Goal: Transaction & Acquisition: Download file/media

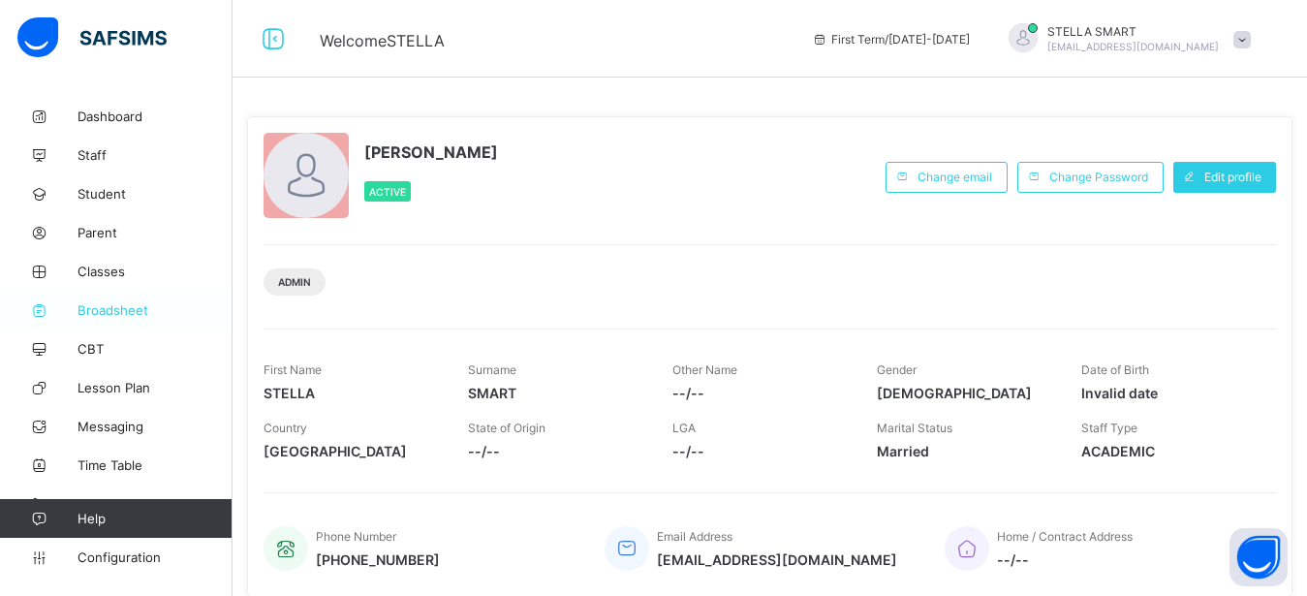
click at [115, 308] on span "Broadsheet" at bounding box center [155, 310] width 155 height 16
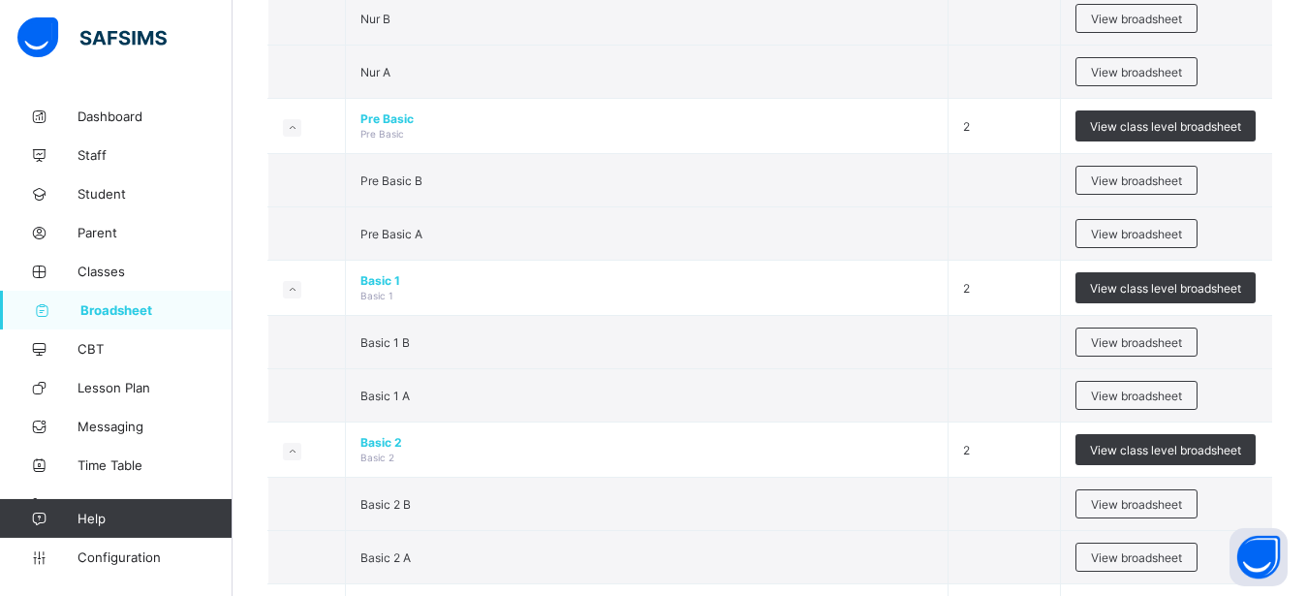
scroll to position [461, 0]
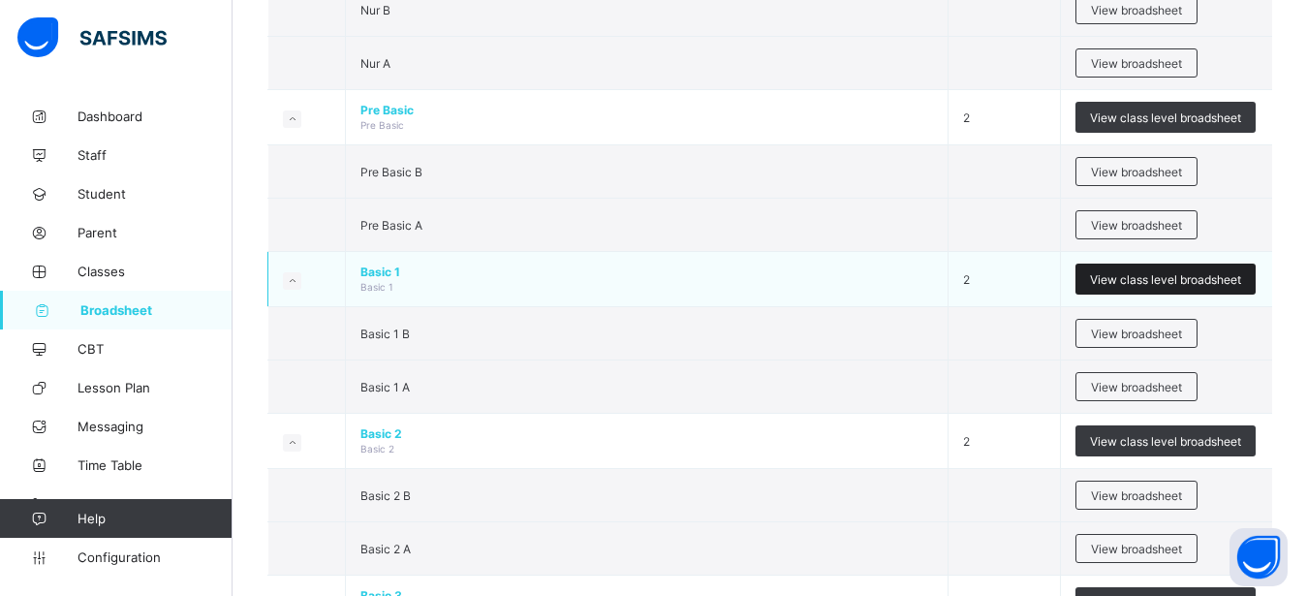
click at [1167, 284] on span "View class level broadsheet" at bounding box center [1165, 279] width 151 height 15
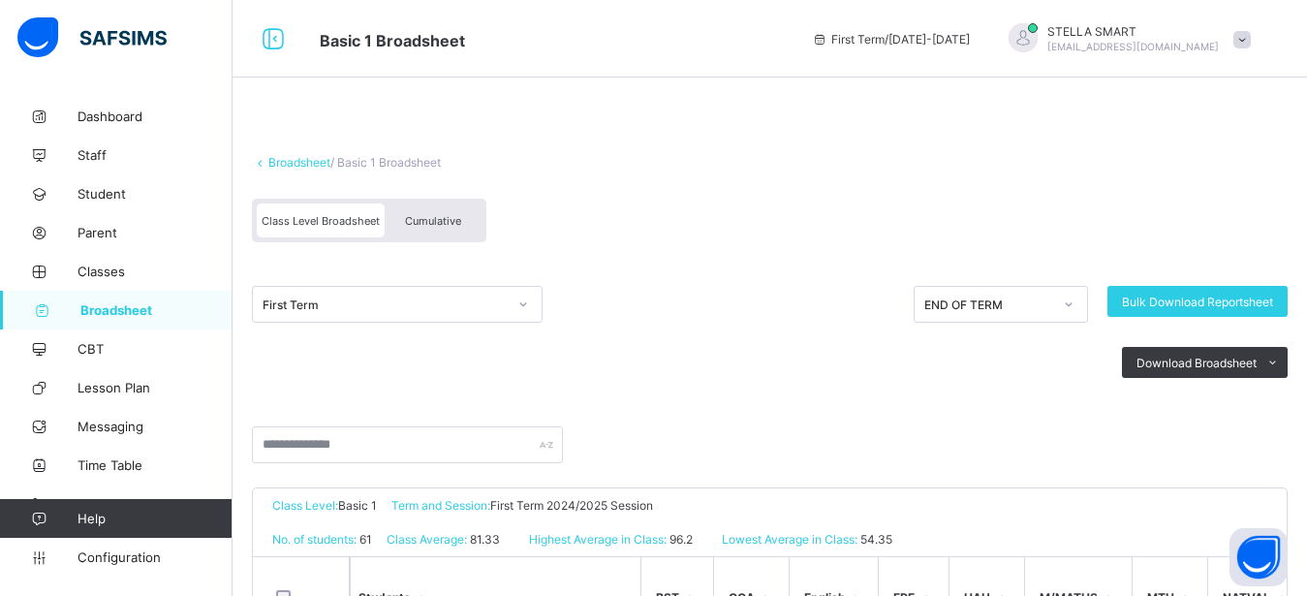
click at [456, 223] on span "Cumulative" at bounding box center [433, 221] width 56 height 14
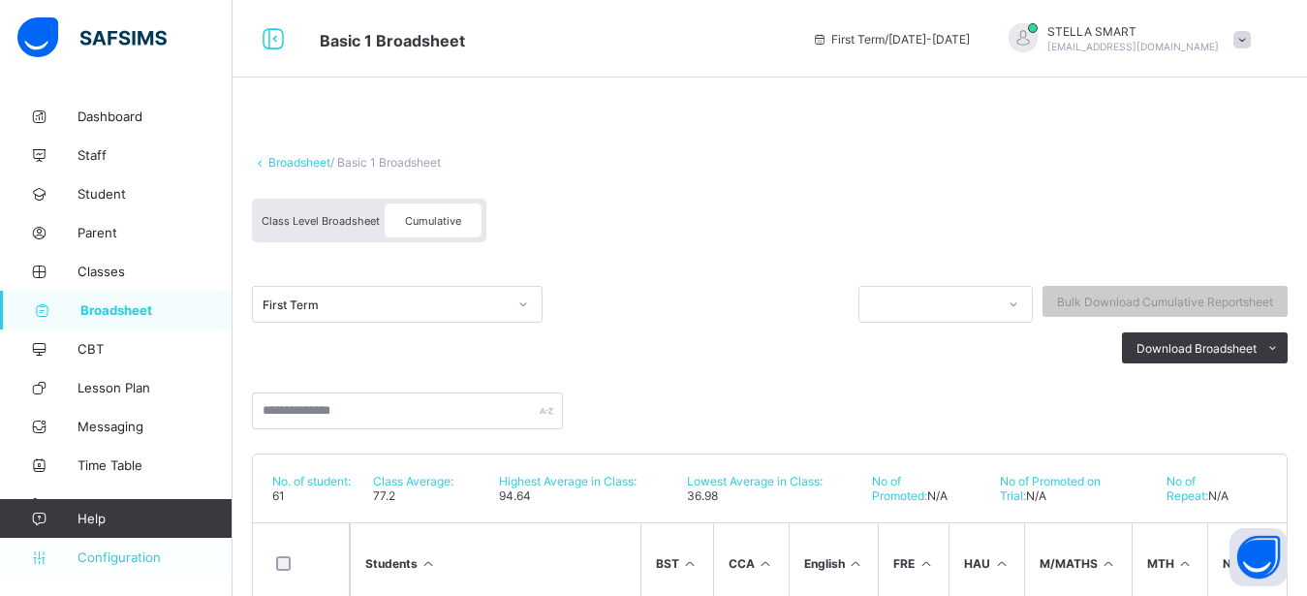
click at [111, 555] on span "Configuration" at bounding box center [155, 557] width 154 height 16
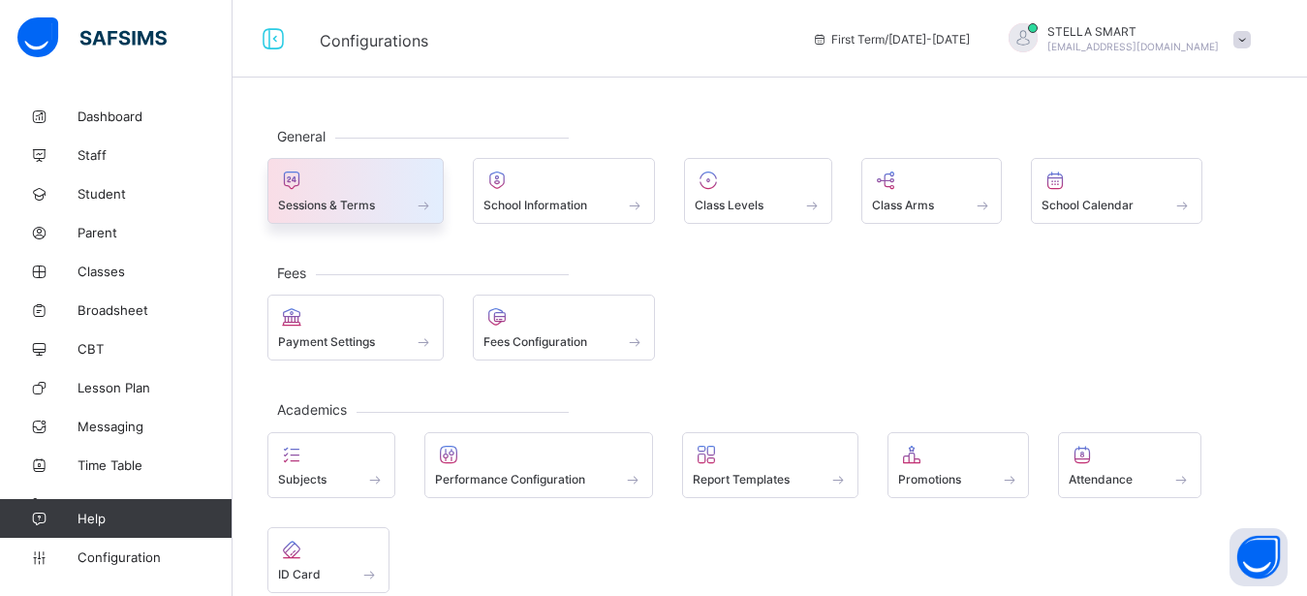
click at [318, 187] on div at bounding box center [355, 180] width 155 height 23
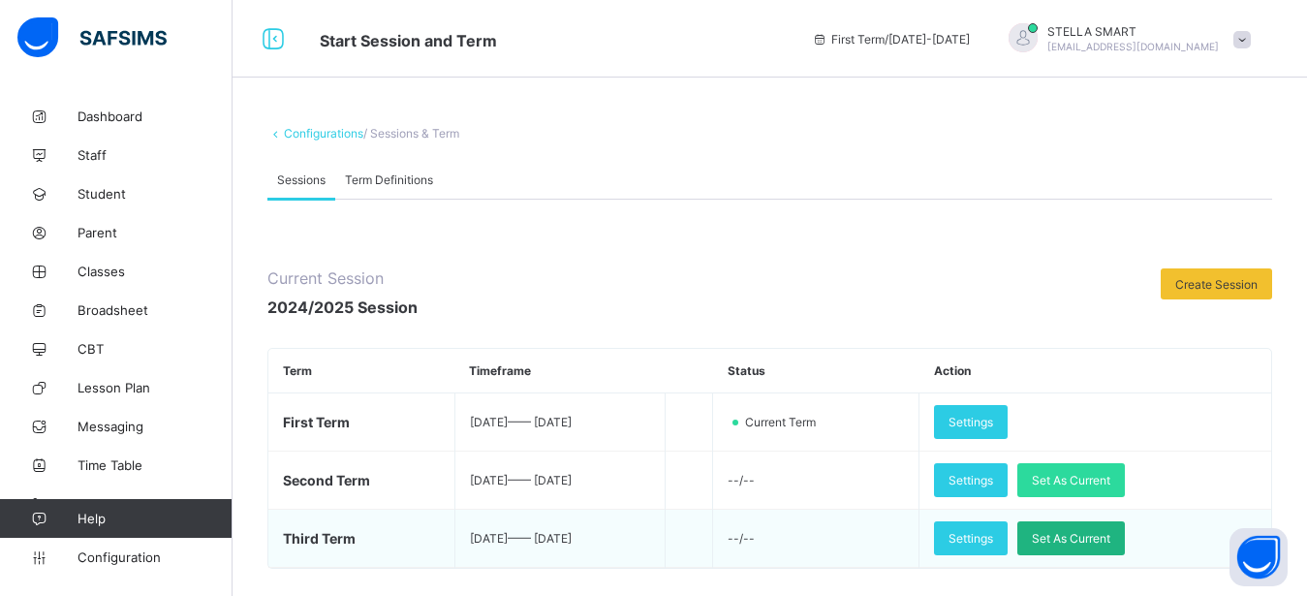
click at [1104, 536] on span "Set As Current" at bounding box center [1071, 538] width 78 height 15
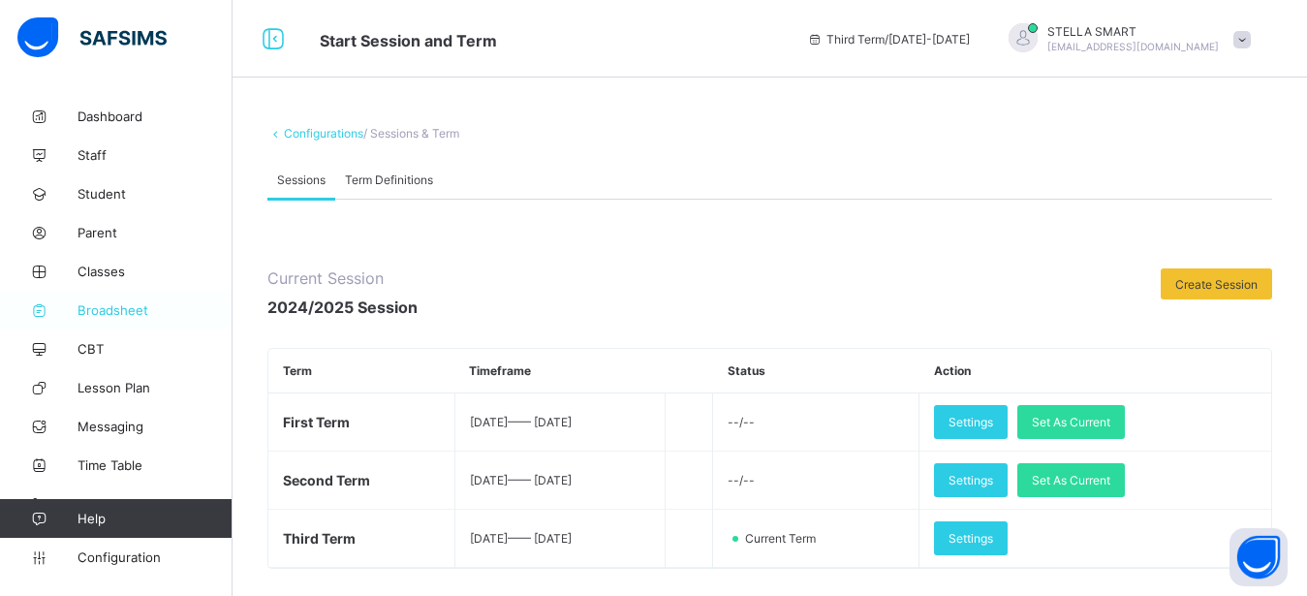
click at [104, 311] on span "Broadsheet" at bounding box center [155, 310] width 155 height 16
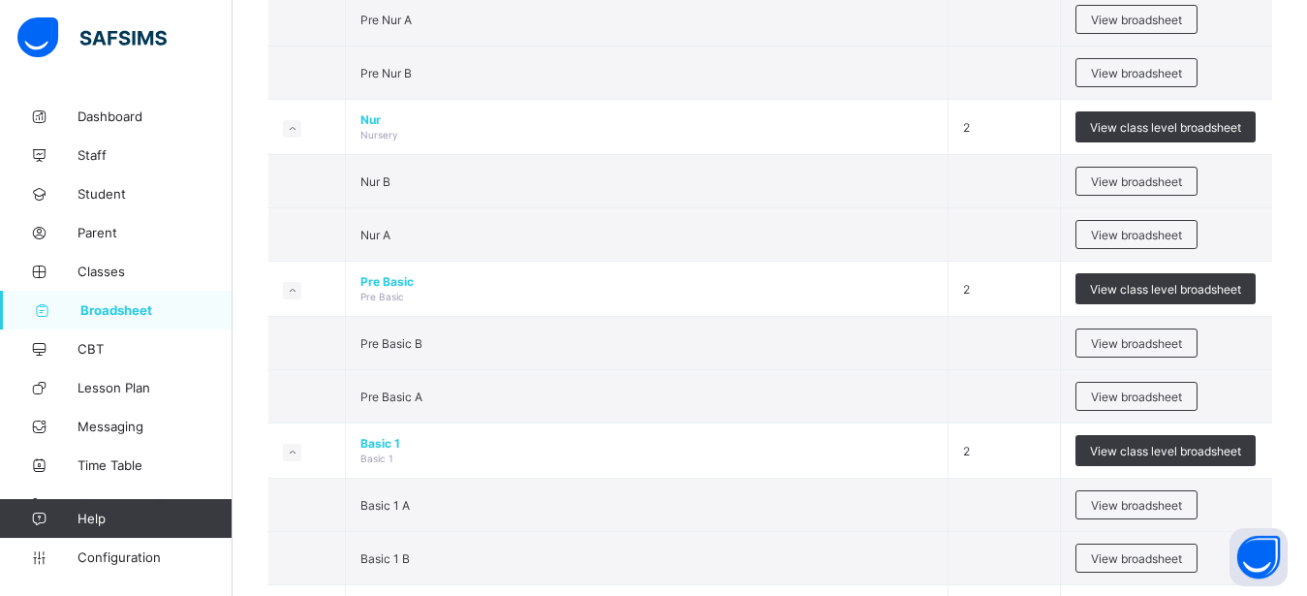
scroll to position [297, 0]
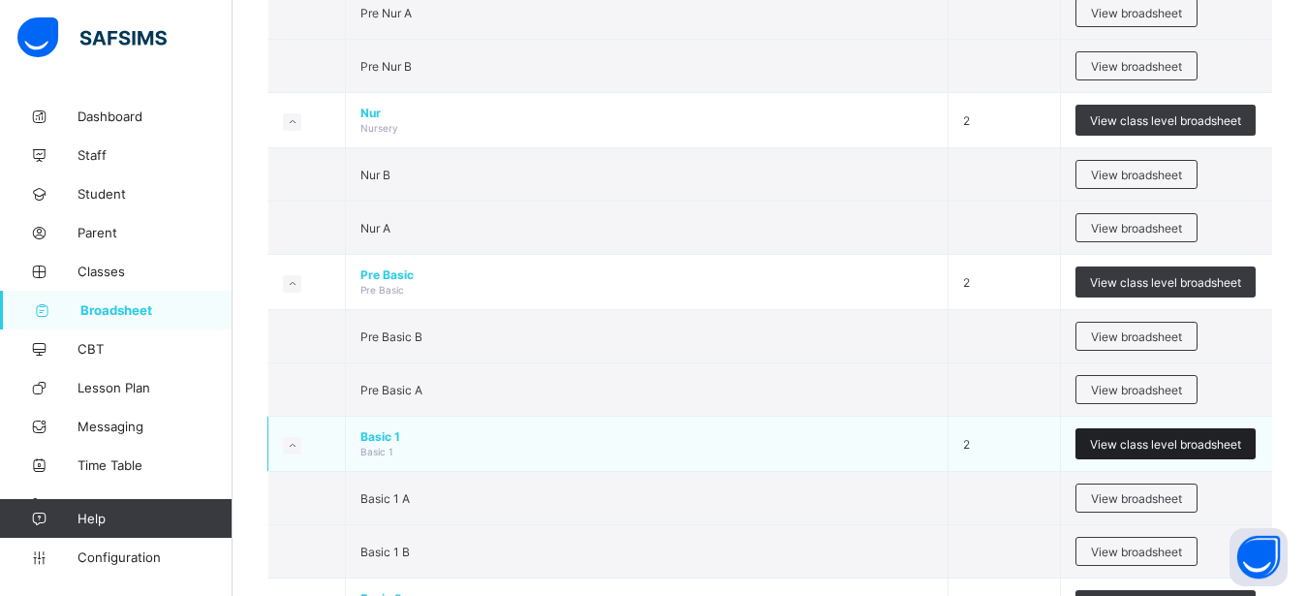
click at [1202, 440] on span "View class level broadsheet" at bounding box center [1165, 444] width 151 height 15
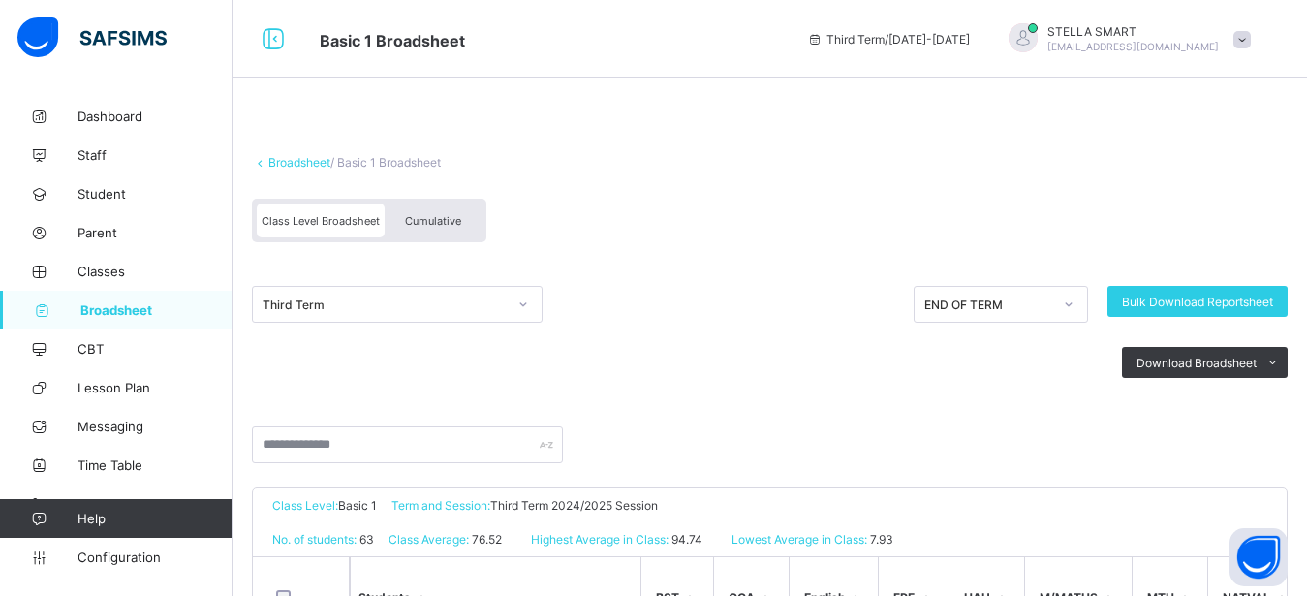
click at [427, 226] on span "Cumulative" at bounding box center [433, 221] width 56 height 14
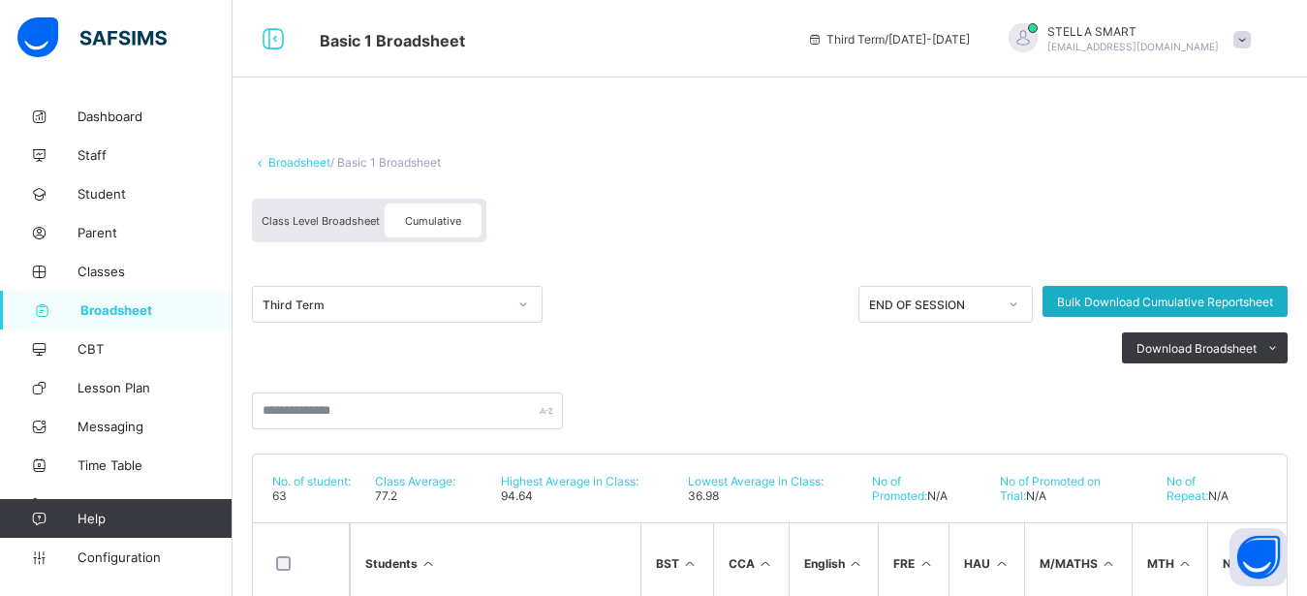
click at [1112, 299] on span "Bulk Download Cumulative Reportsheet" at bounding box center [1165, 302] width 216 height 15
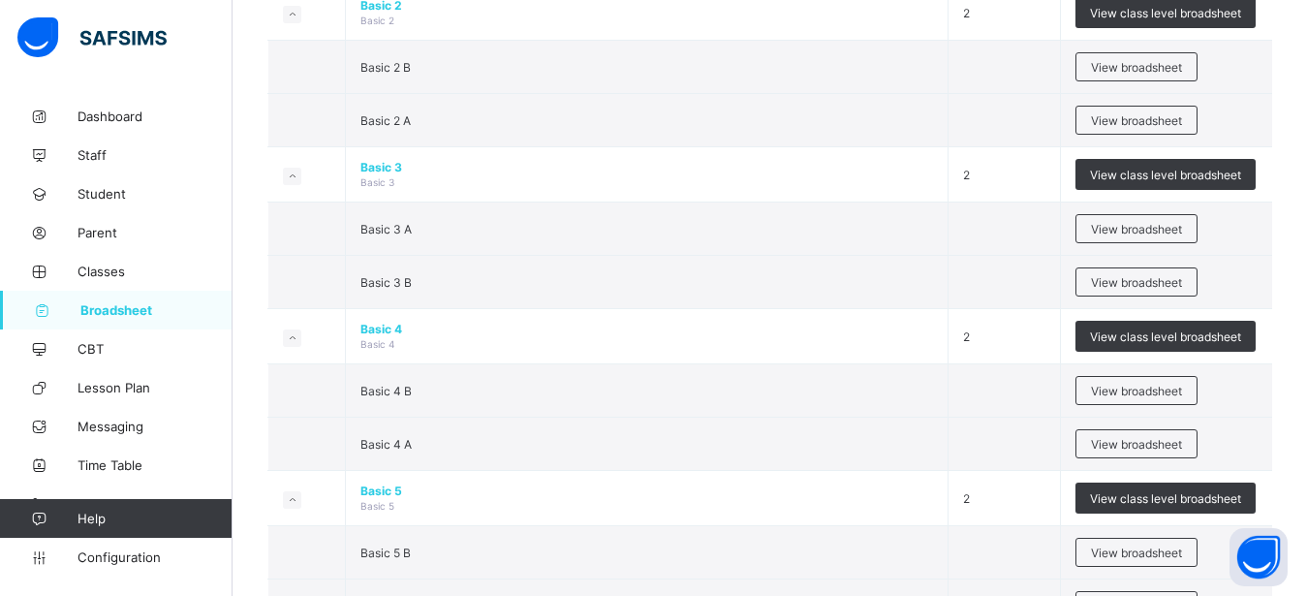
scroll to position [840, 0]
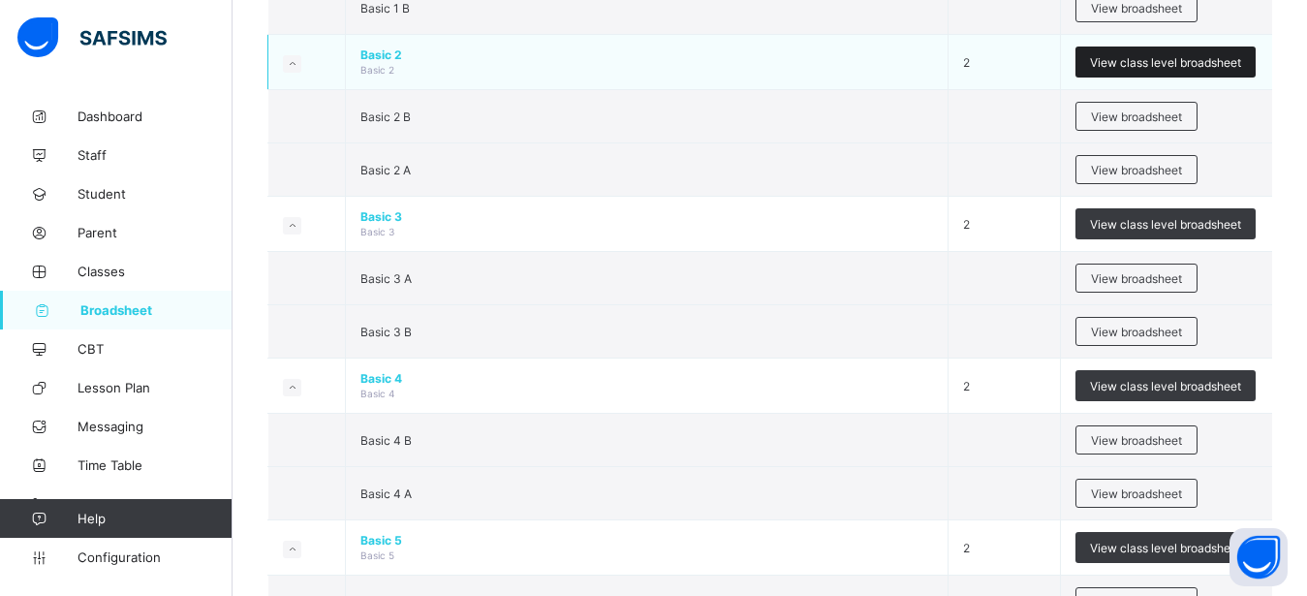
click at [1194, 58] on span "View class level broadsheet" at bounding box center [1165, 62] width 151 height 15
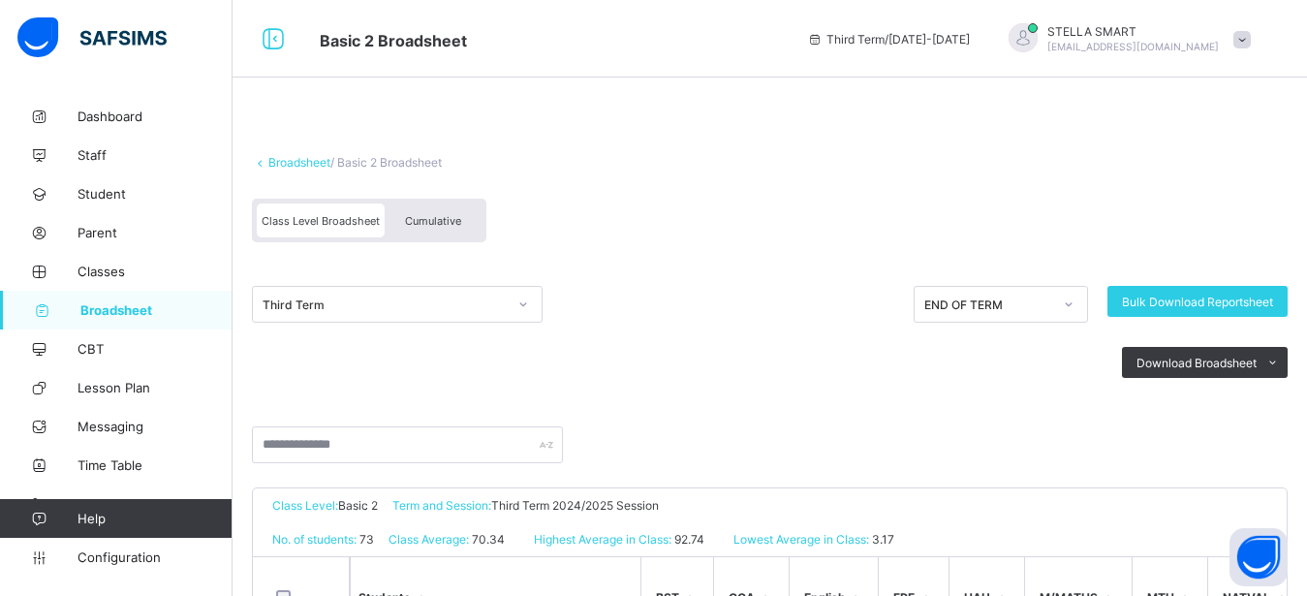
click at [435, 219] on span "Cumulative" at bounding box center [433, 221] width 56 height 14
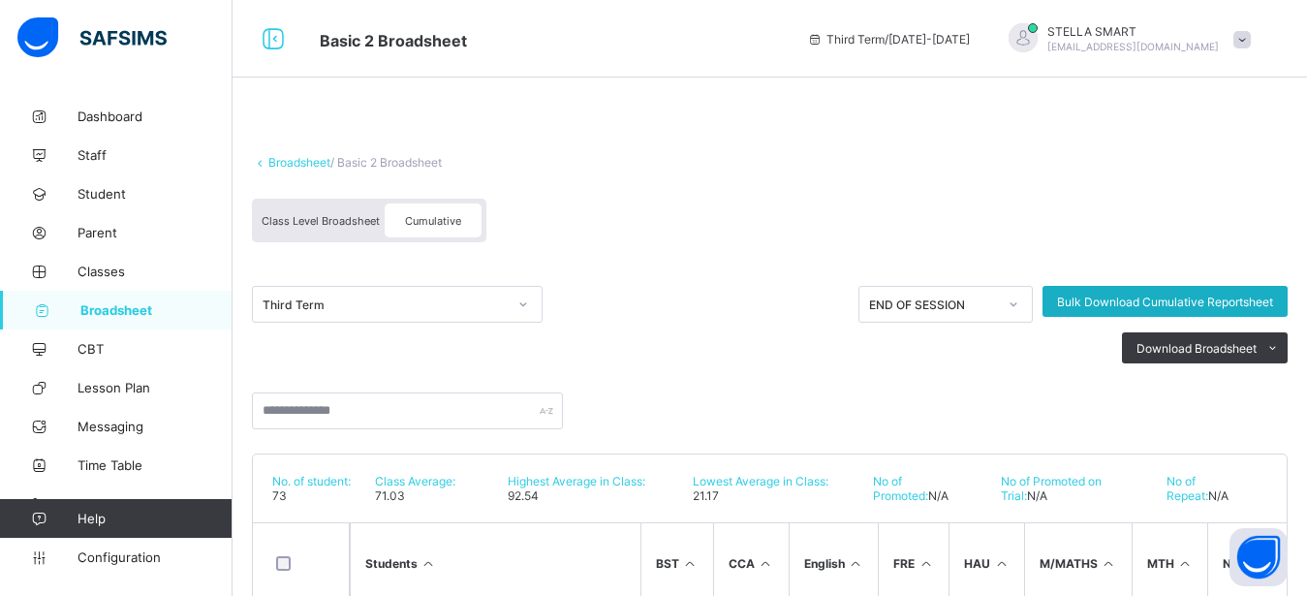
click at [1102, 300] on span "Bulk Download Cumulative Reportsheet" at bounding box center [1165, 302] width 216 height 15
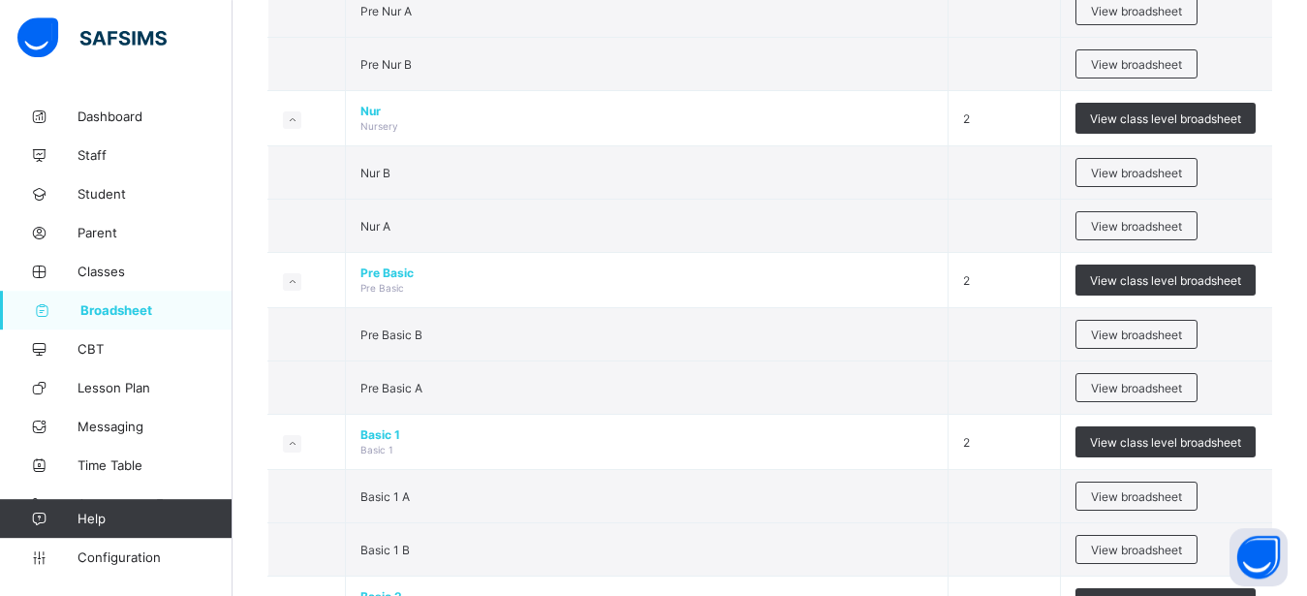
scroll to position [297, 0]
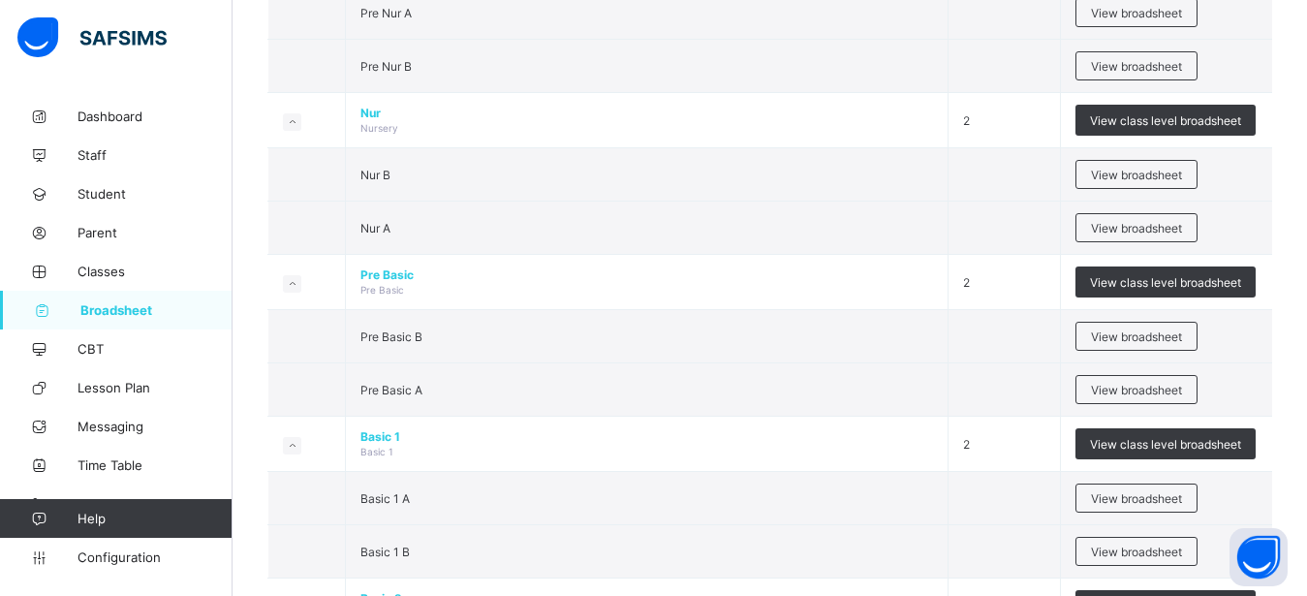
drag, startPoint x: 1311, startPoint y: 8, endPoint x: 1226, endPoint y: 85, distance: 115.2
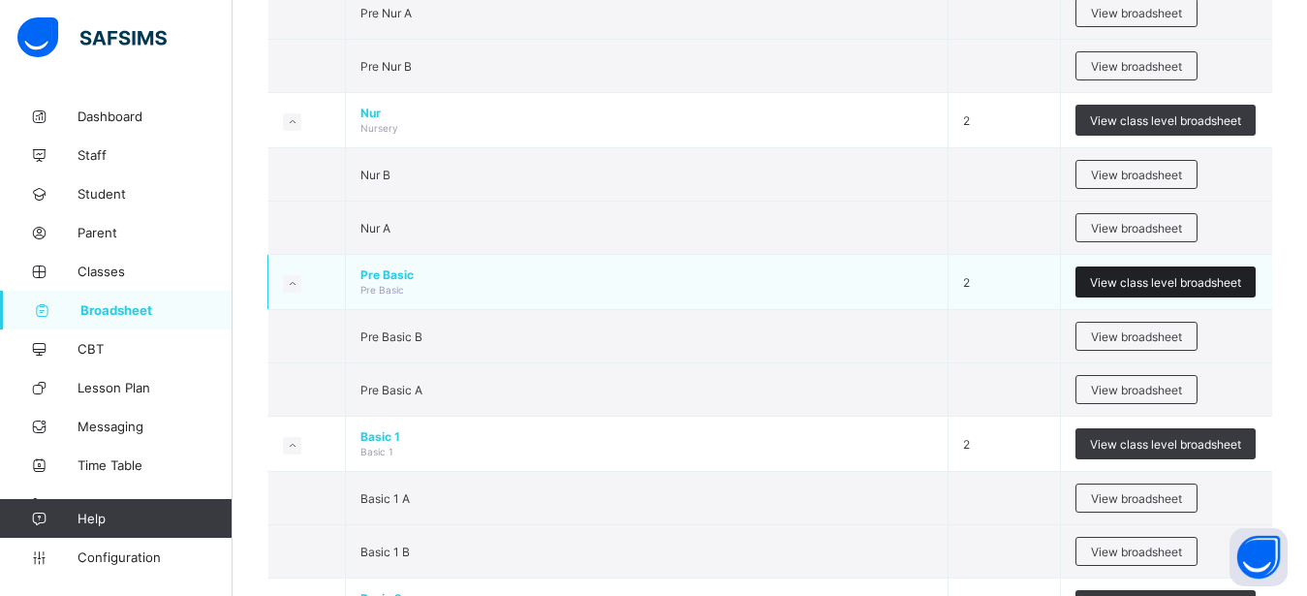
click at [1130, 289] on span "View class level broadsheet" at bounding box center [1165, 282] width 151 height 15
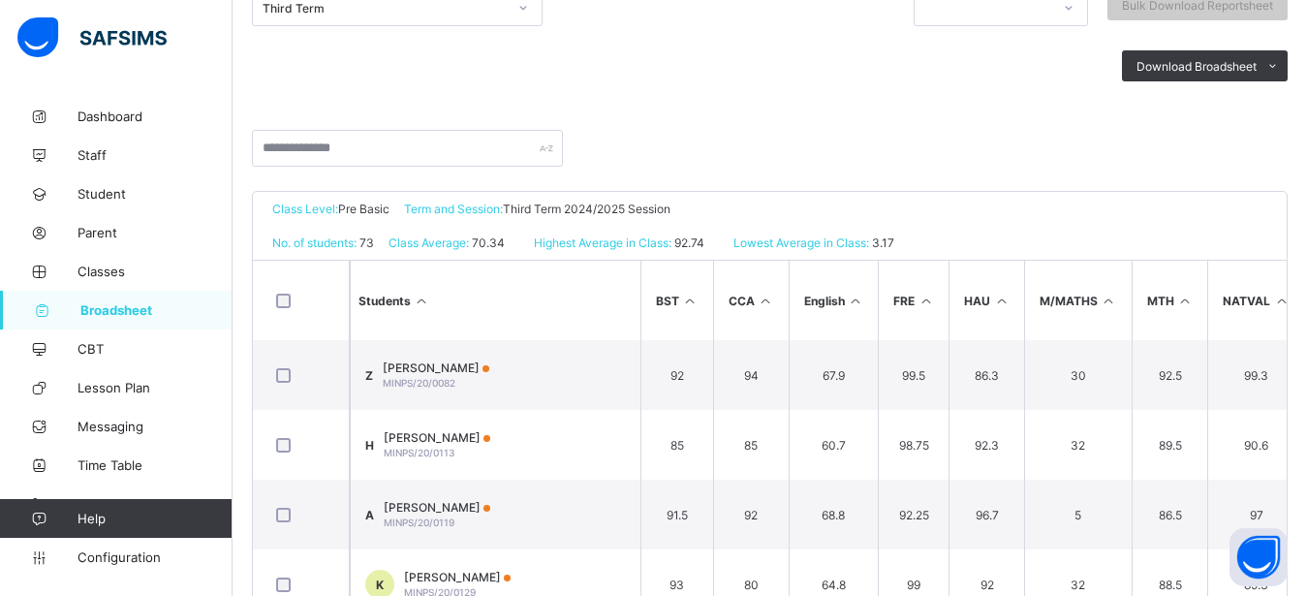
scroll to position [120, 0]
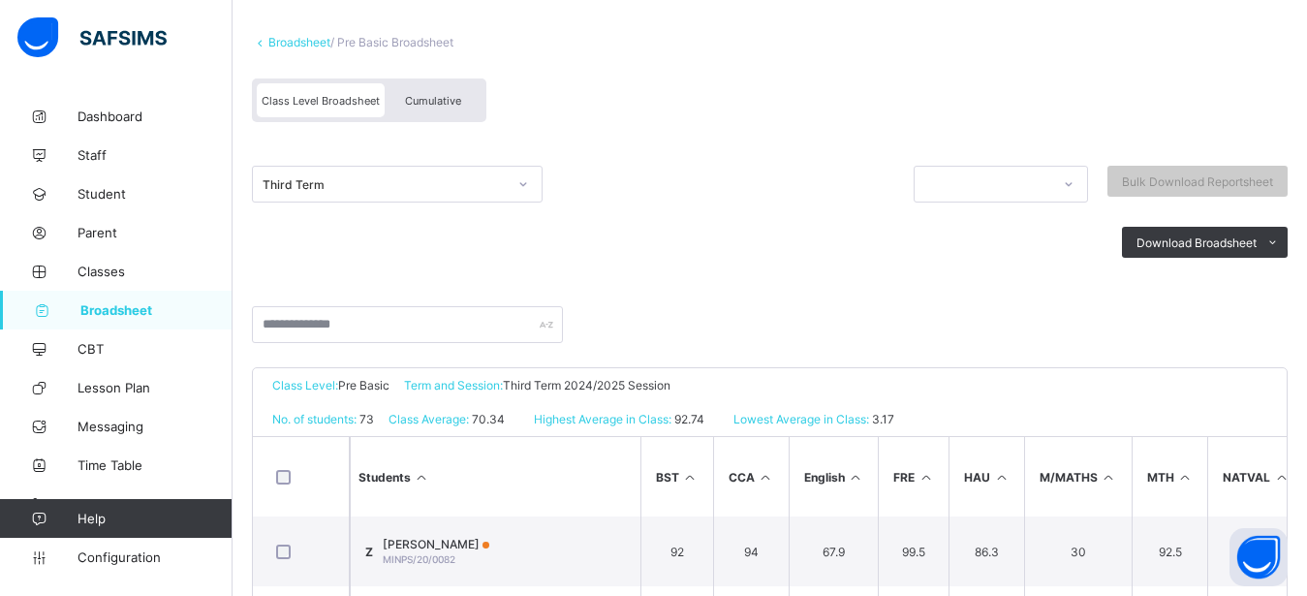
click at [453, 97] on span "Cumulative" at bounding box center [433, 101] width 56 height 14
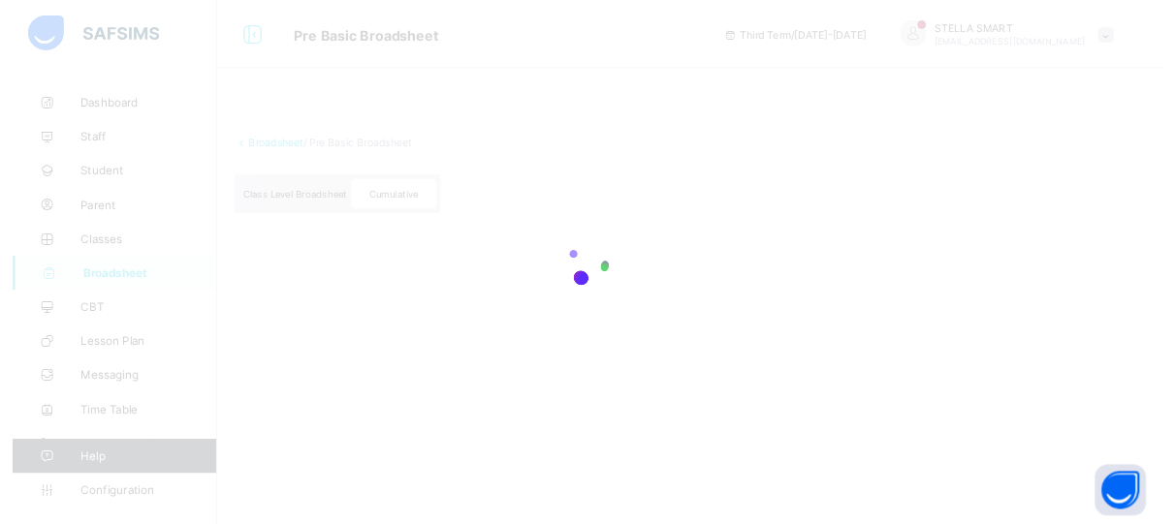
scroll to position [0, 0]
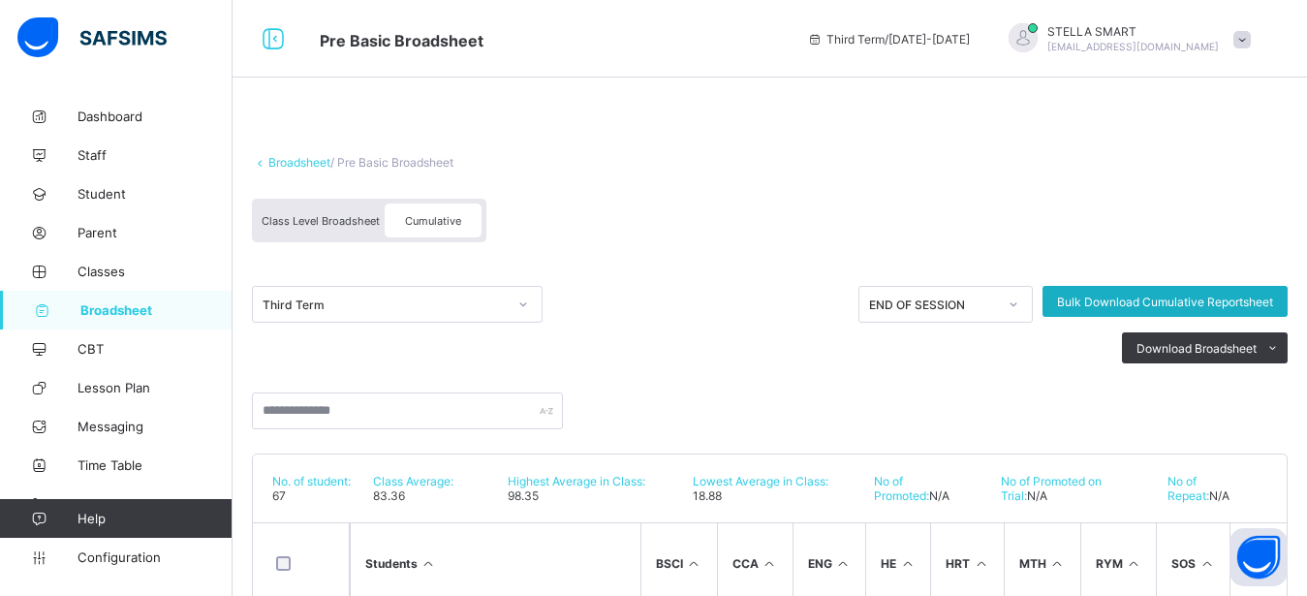
click at [1124, 302] on span "Bulk Download Cumulative Reportsheet" at bounding box center [1165, 302] width 216 height 15
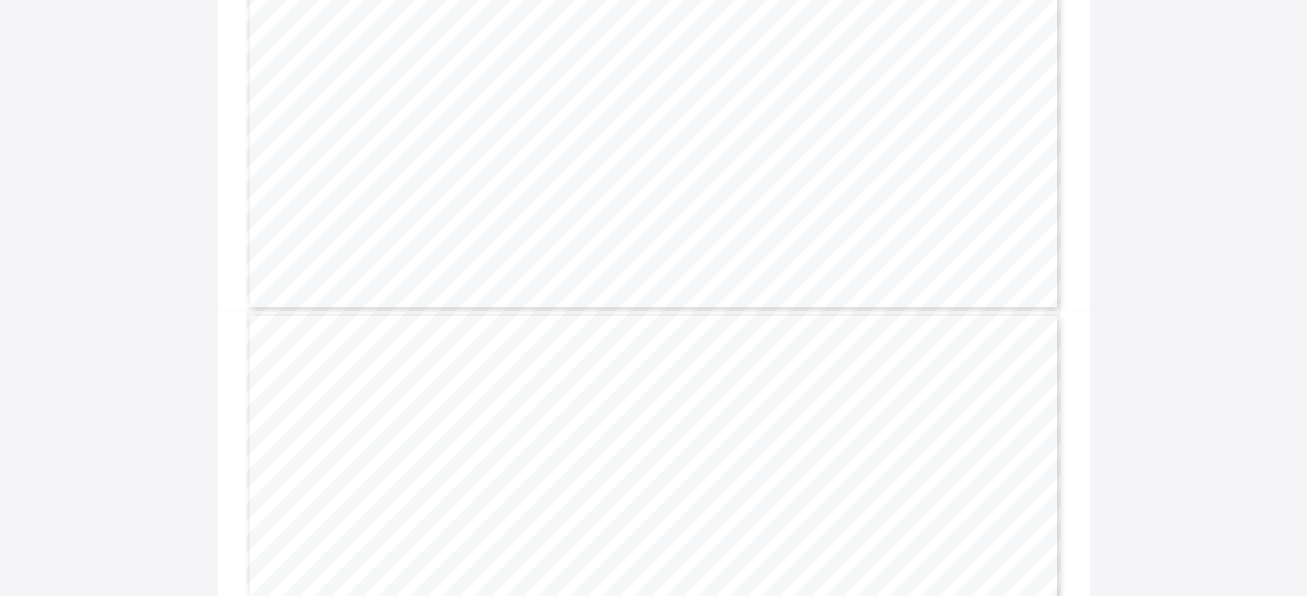
scroll to position [36021, 0]
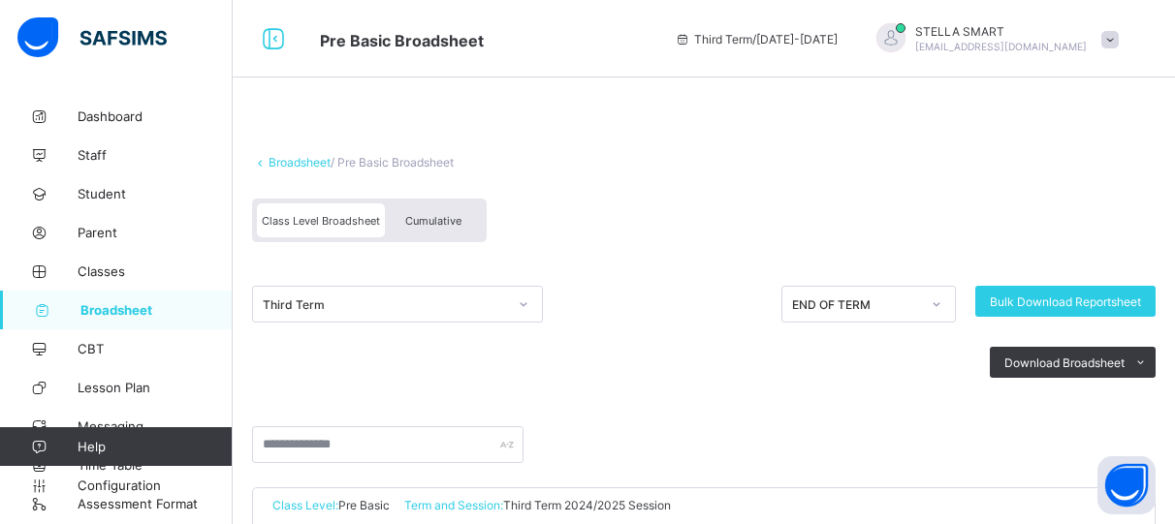
click at [436, 218] on span "Cumulative" at bounding box center [433, 221] width 56 height 14
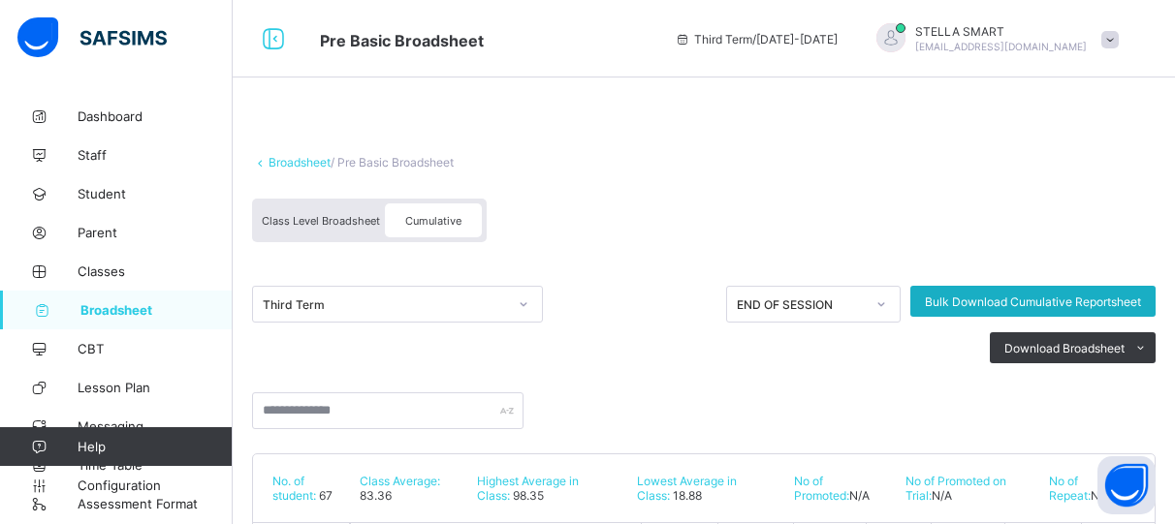
click at [954, 299] on span "Bulk Download Cumulative Reportsheet" at bounding box center [1032, 302] width 216 height 15
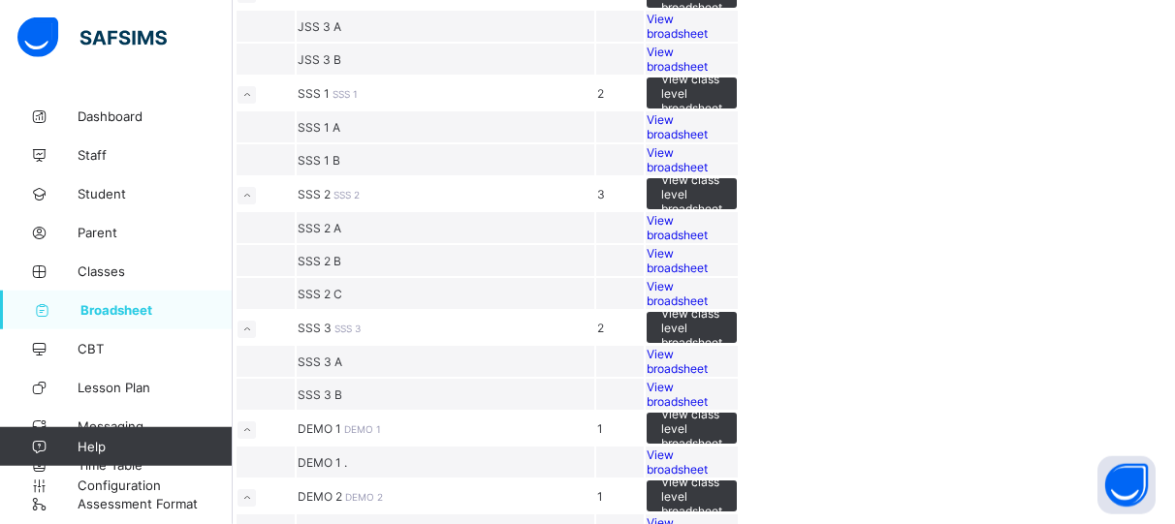
scroll to position [1334, 0]
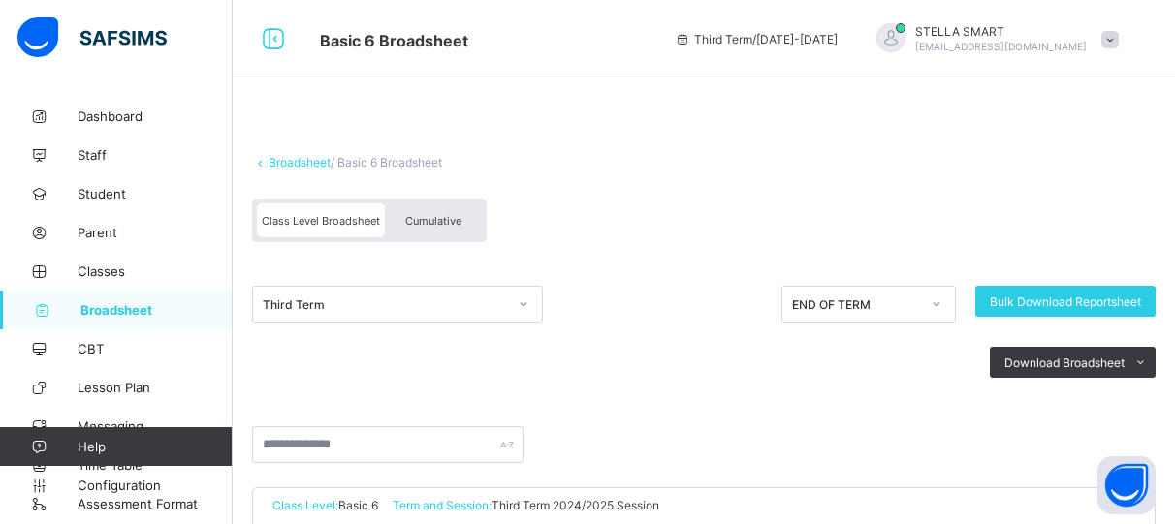
click at [433, 220] on span "Cumulative" at bounding box center [433, 221] width 56 height 14
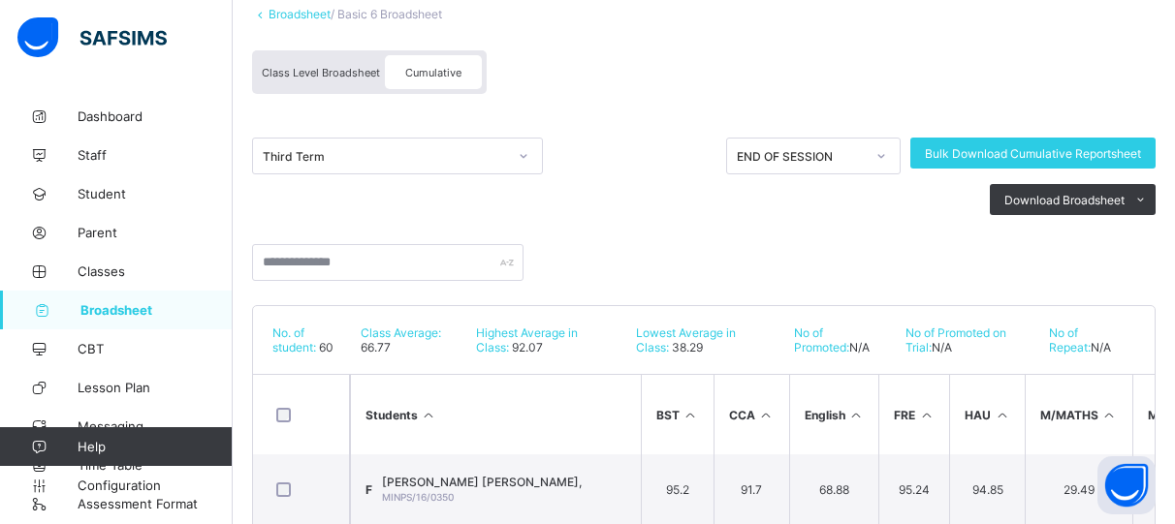
scroll to position [198, 0]
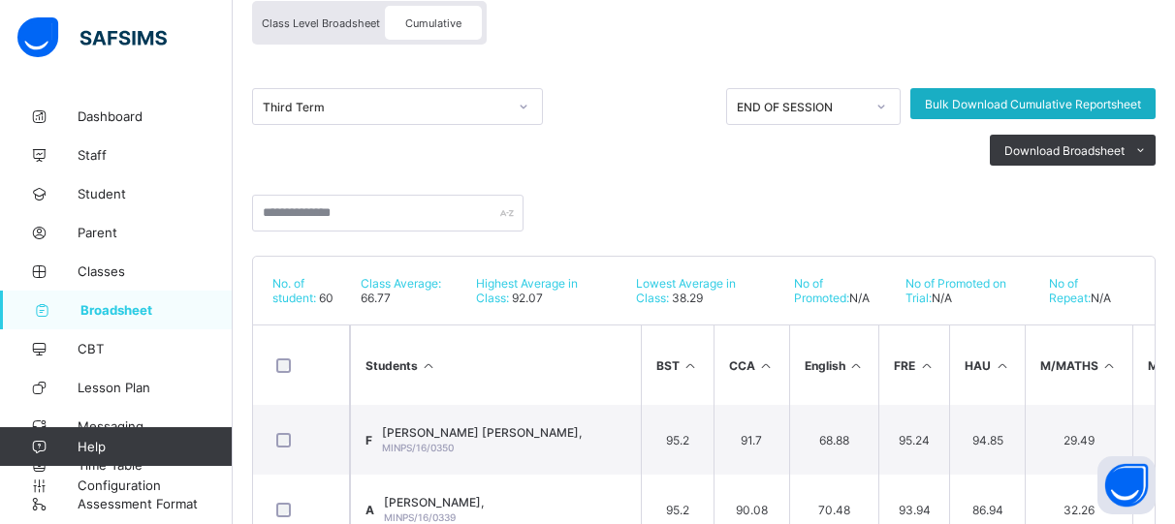
click at [1042, 93] on div "Bulk Download Cumulative Reportsheet" at bounding box center [1032, 103] width 245 height 31
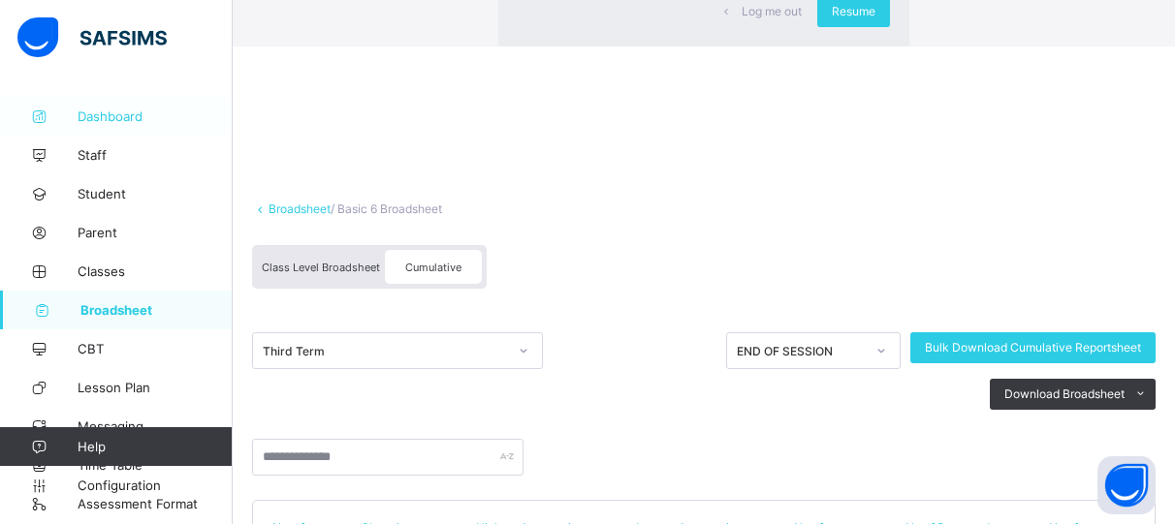
click at [831, 18] on span "Resume" at bounding box center [853, 11] width 44 height 15
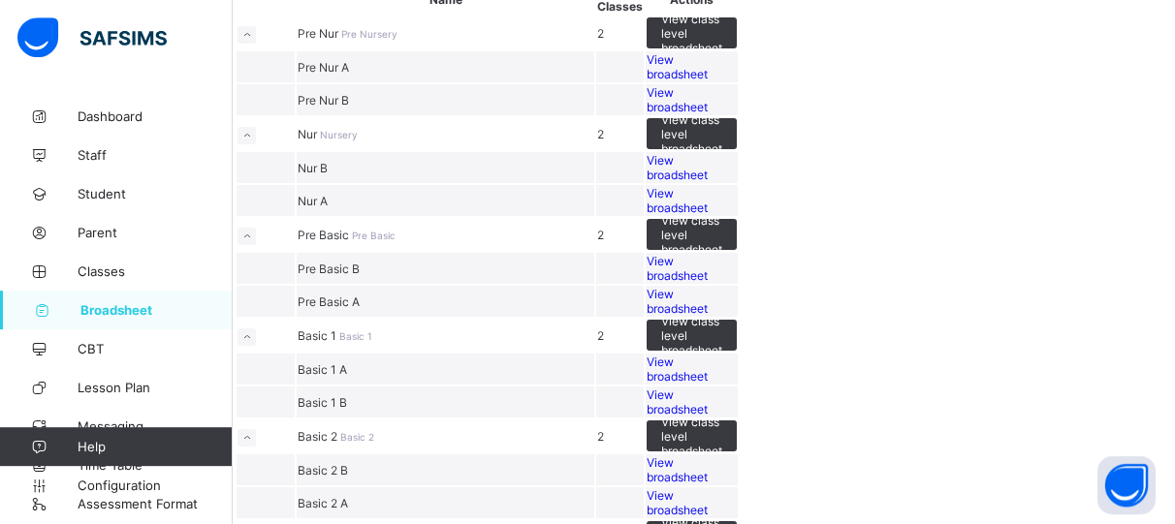
scroll to position [198, 0]
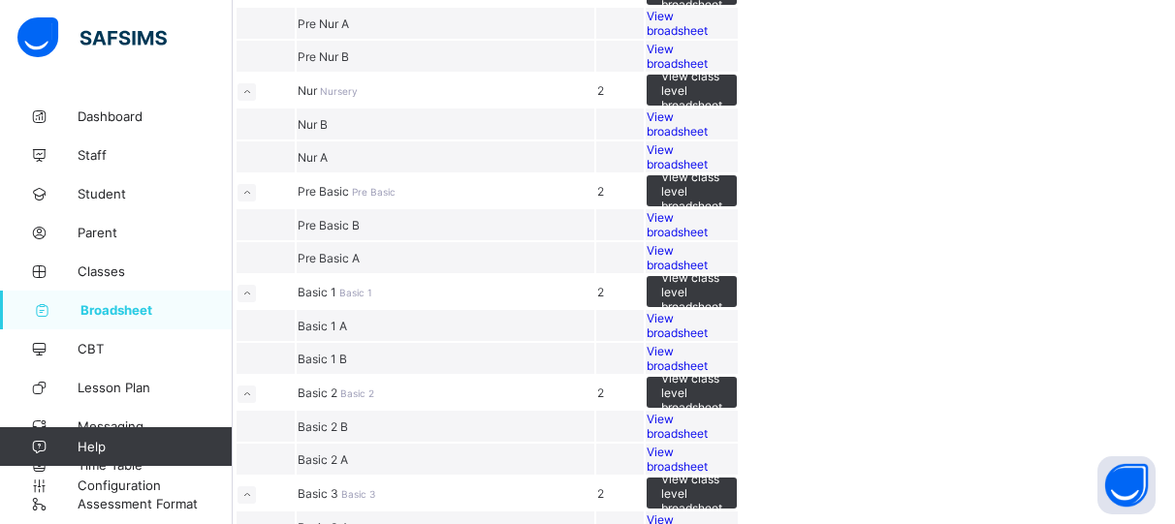
drag, startPoint x: 1182, startPoint y: 513, endPoint x: 1184, endPoint y: 495, distance: 17.6
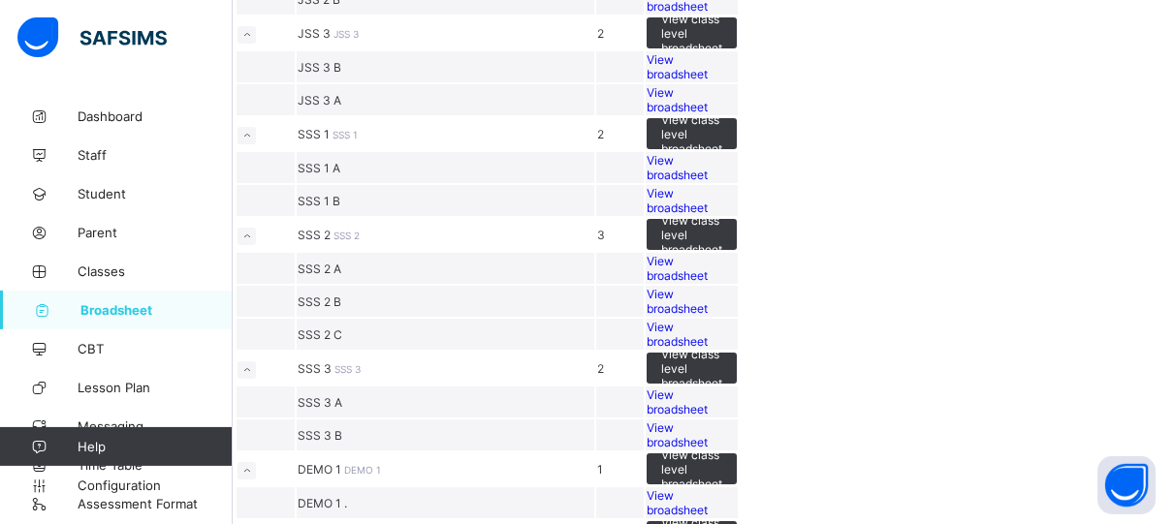
scroll to position [1285, 0]
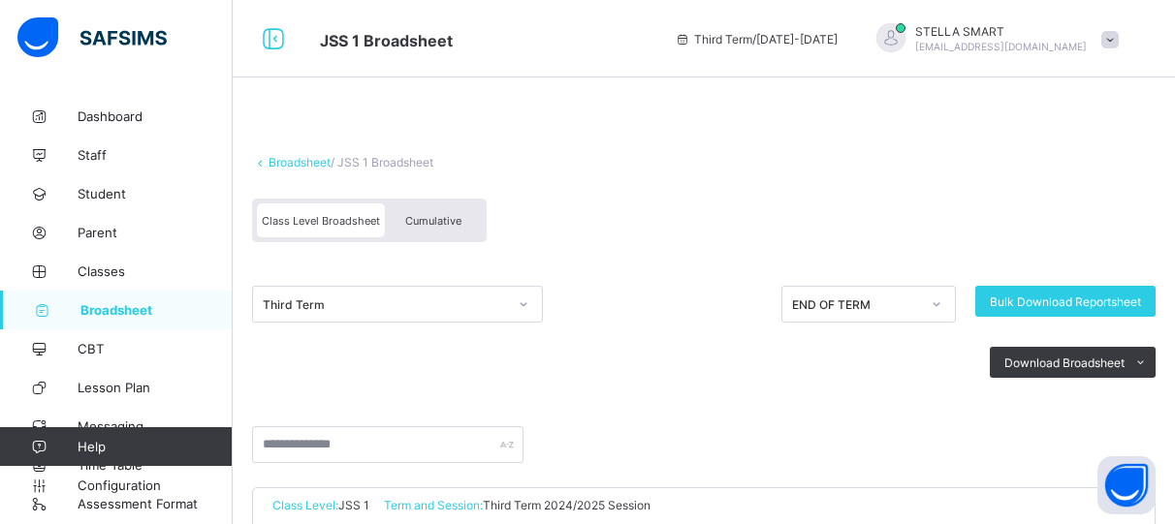
click at [455, 212] on div "Cumulative" at bounding box center [433, 221] width 97 height 34
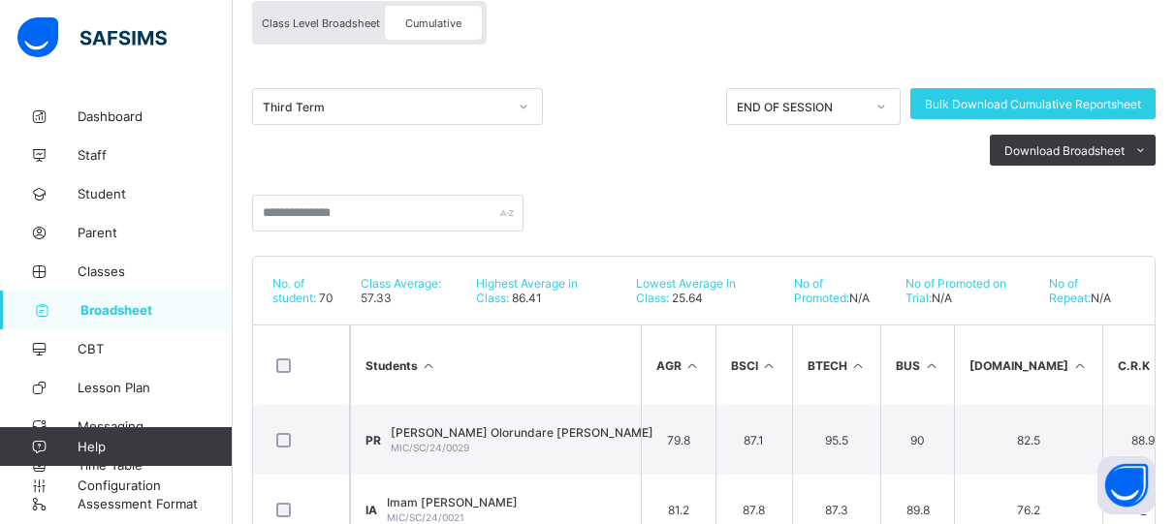
scroll to position [247, 0]
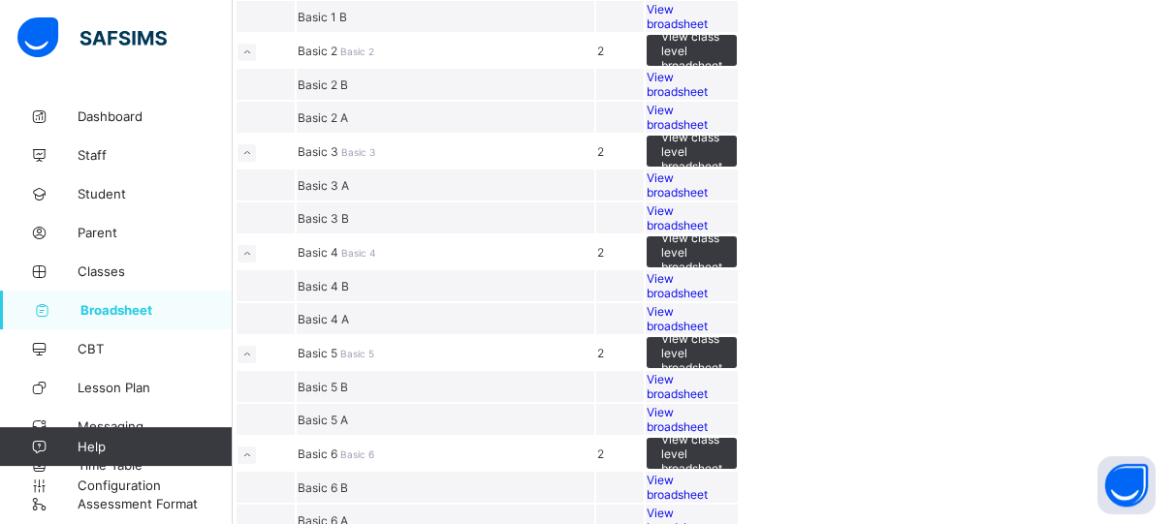
scroll to position [544, 0]
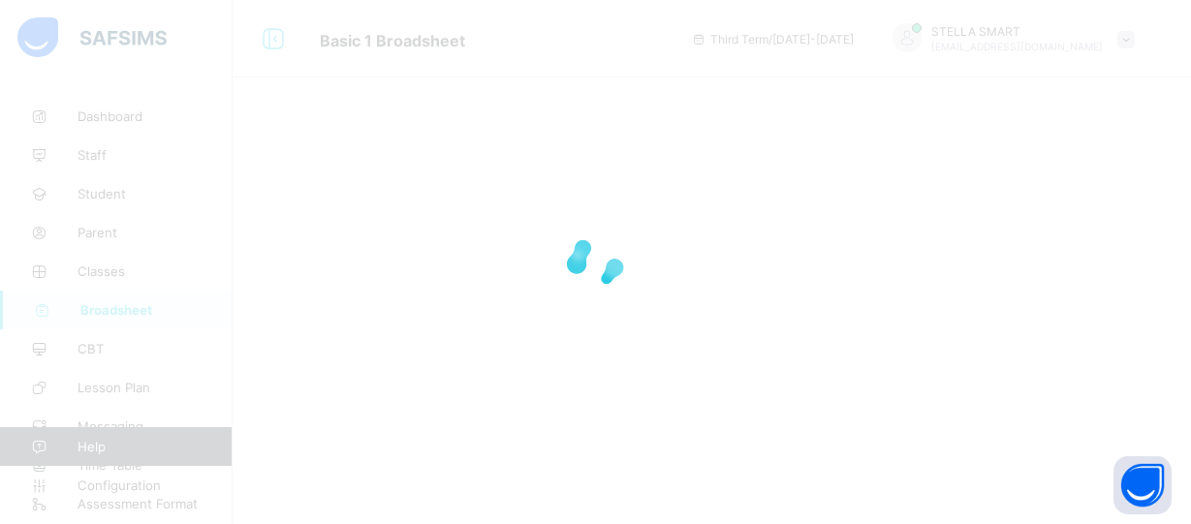
click at [422, 15] on div at bounding box center [595, 262] width 1191 height 524
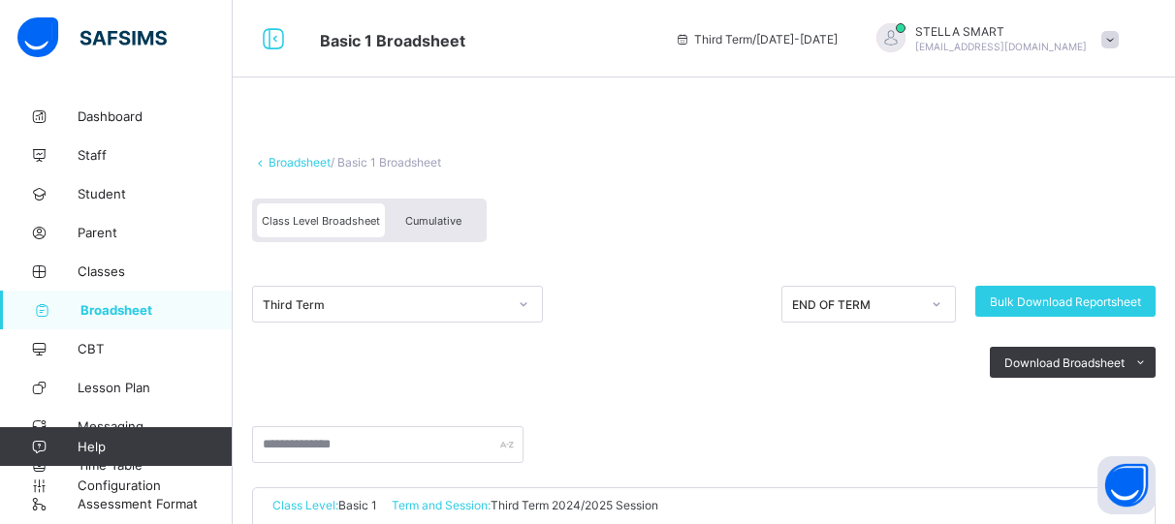
click at [466, 217] on div "Cumulative" at bounding box center [433, 221] width 97 height 34
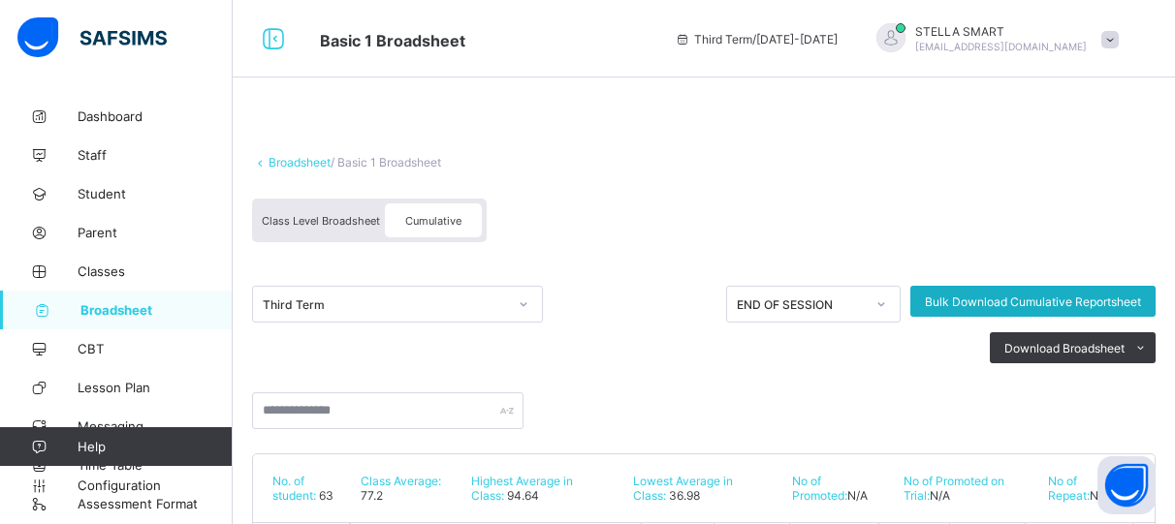
click at [972, 298] on span "Bulk Download Cumulative Reportsheet" at bounding box center [1032, 302] width 216 height 15
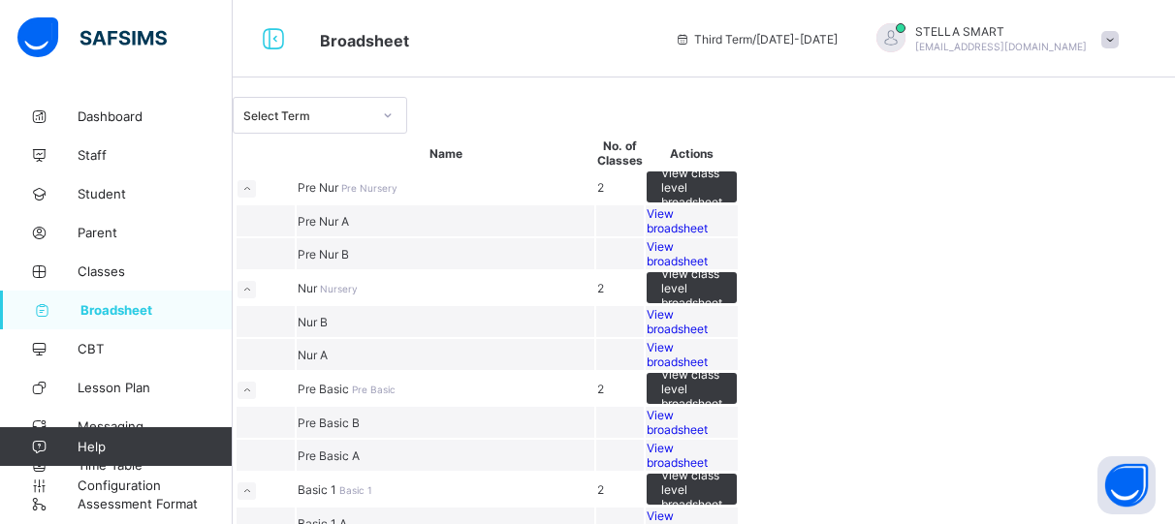
click at [736, 268] on div "View broadsheet" at bounding box center [691, 253] width 90 height 29
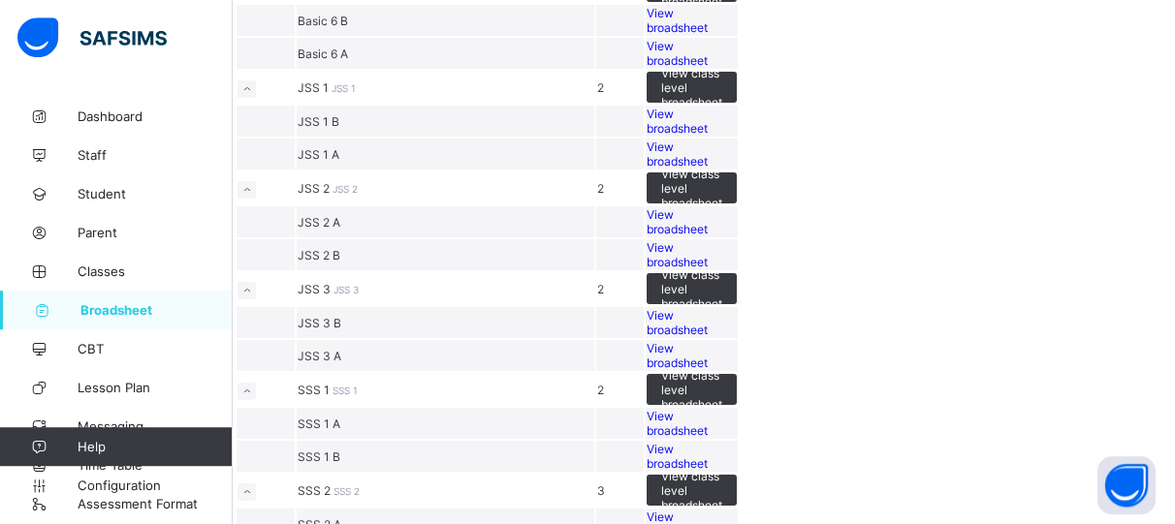
scroll to position [988, 0]
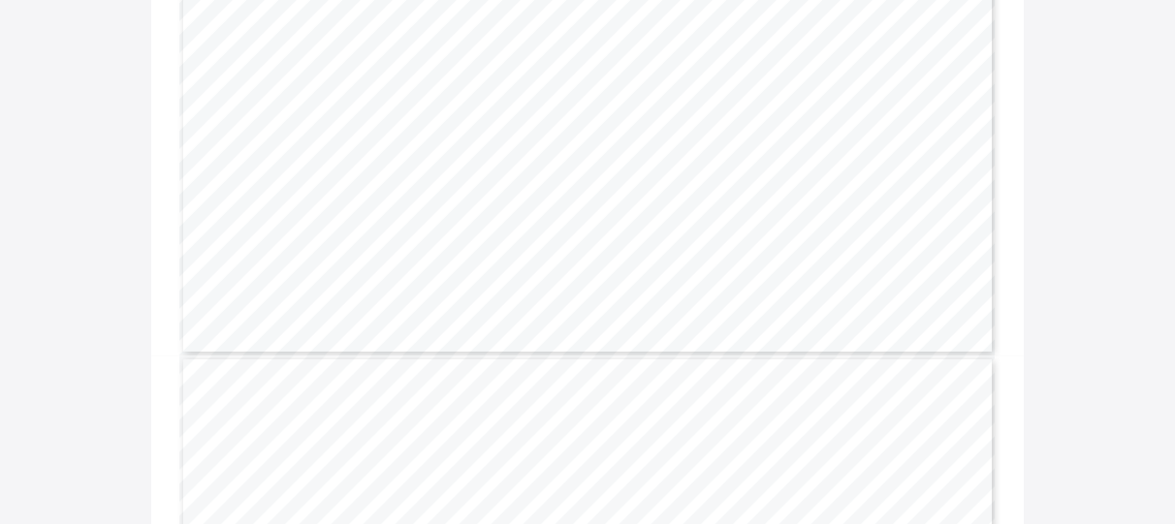
scroll to position [2457, 0]
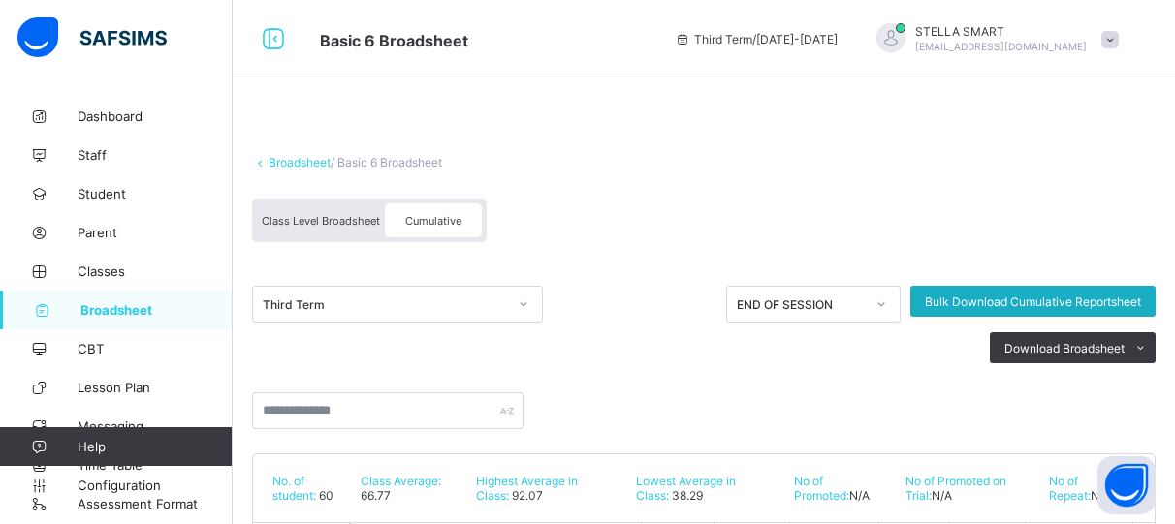
click at [995, 298] on span "Bulk Download Cumulative Reportsheet" at bounding box center [1032, 302] width 216 height 15
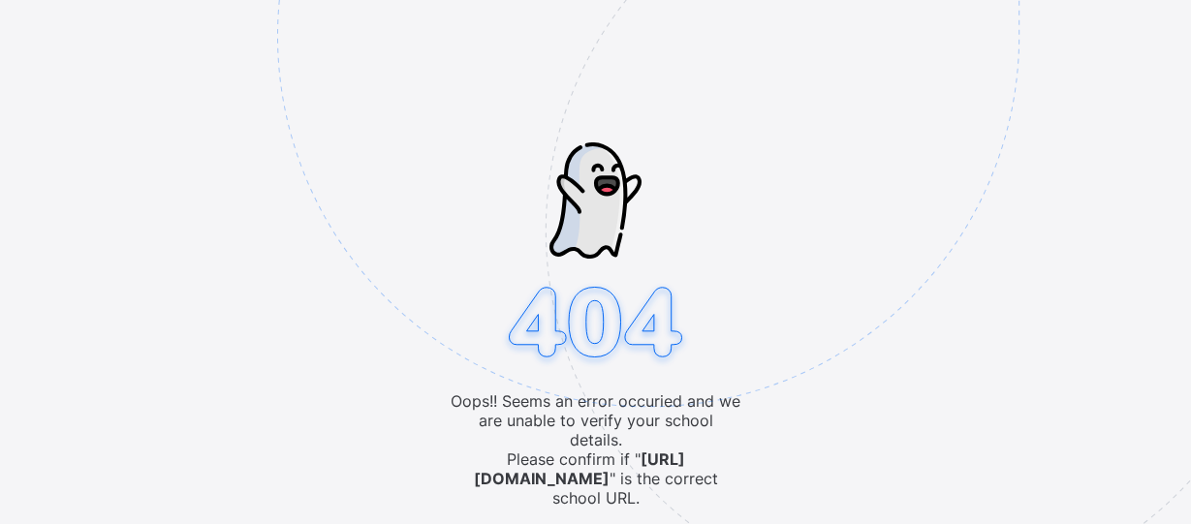
click at [588, 517] on img at bounding box center [782, 133] width 1011 height 937
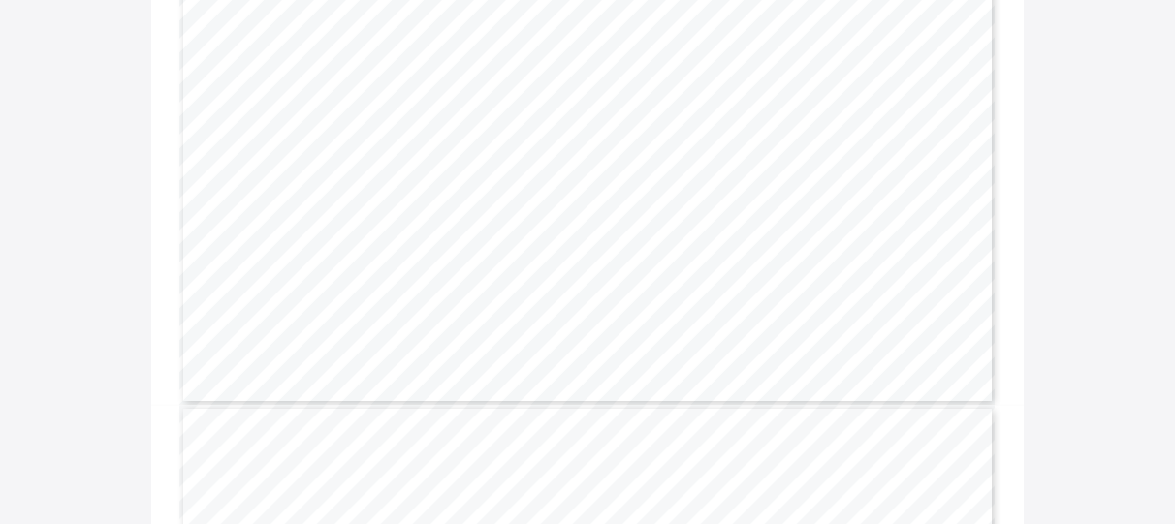
scroll to position [30432, 0]
